Goal: Book appointment/travel/reservation

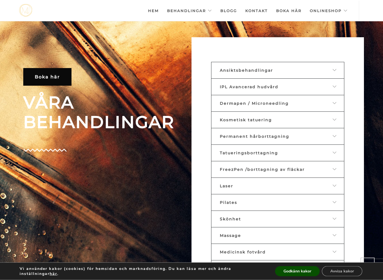
click at [252, 70] on span "Ansiktsbehandlingar" at bounding box center [246, 70] width 53 height 5
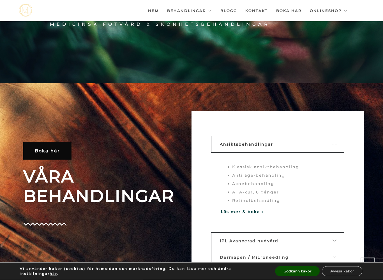
scroll to position [197, 0]
click at [275, 176] on li "Anti age-behandling" at bounding box center [283, 175] width 102 height 8
click at [267, 177] on li "Anti age-behandling" at bounding box center [283, 175] width 102 height 8
click at [245, 213] on strong "Läs mer & boka »" at bounding box center [242, 211] width 43 height 5
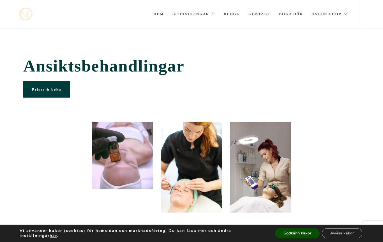
click at [235, 14] on link "Blogg" at bounding box center [232, 14] width 16 height 28
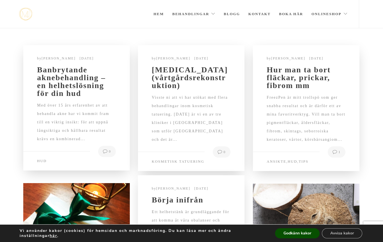
click at [306, 234] on button "Godkänn kakor" at bounding box center [297, 233] width 45 height 10
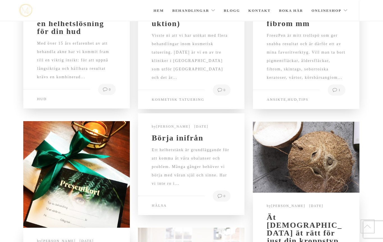
scroll to position [34, 0]
click at [161, 13] on link "Hem" at bounding box center [158, 11] width 10 height 20
click at [161, 10] on link "Hem" at bounding box center [158, 11] width 10 height 20
click at [151, 13] on li "Hem" at bounding box center [158, 11] width 19 height 20
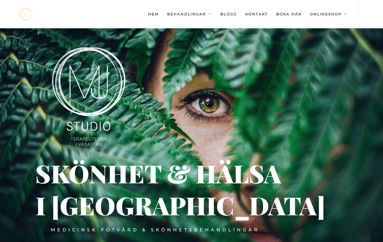
click at [150, 10] on link "Hem" at bounding box center [153, 14] width 11 height 28
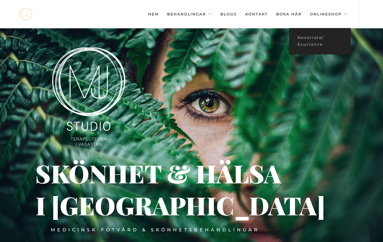
click at [328, 16] on link "Onlineshop" at bounding box center [329, 14] width 38 height 28
